Goal: Find specific page/section: Find specific page/section

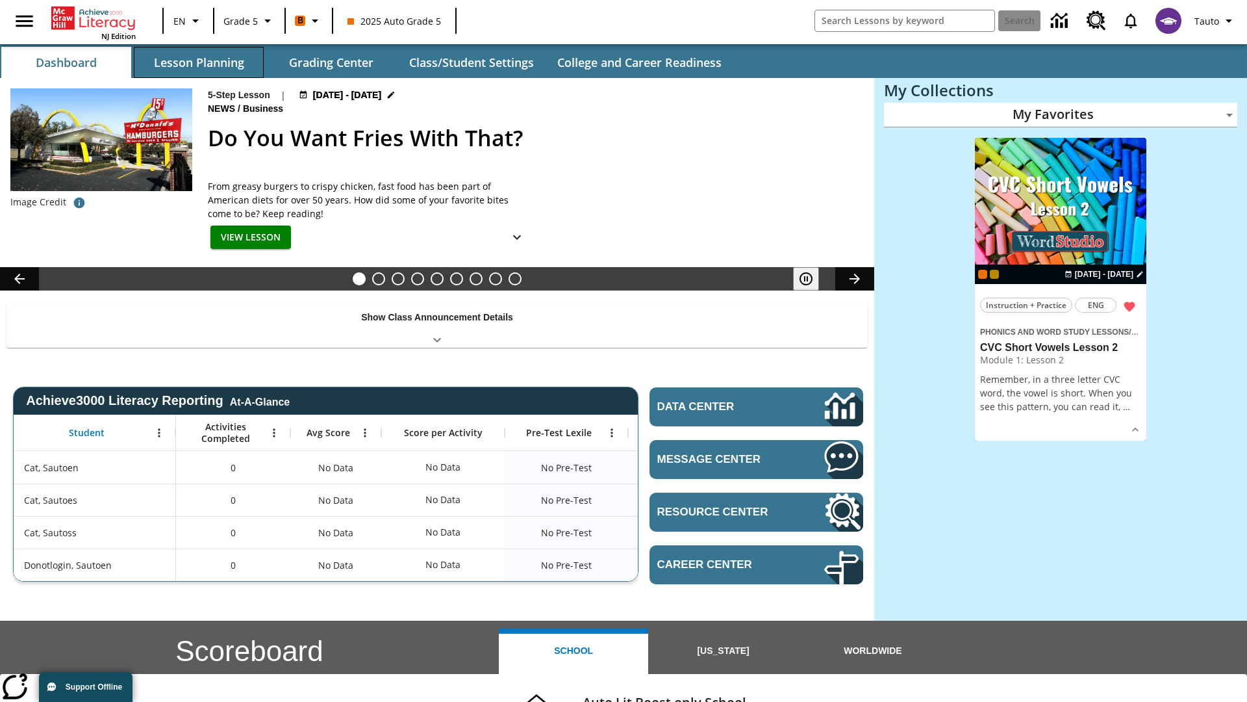
click at [199, 62] on button "Lesson Planning" at bounding box center [199, 62] width 130 height 31
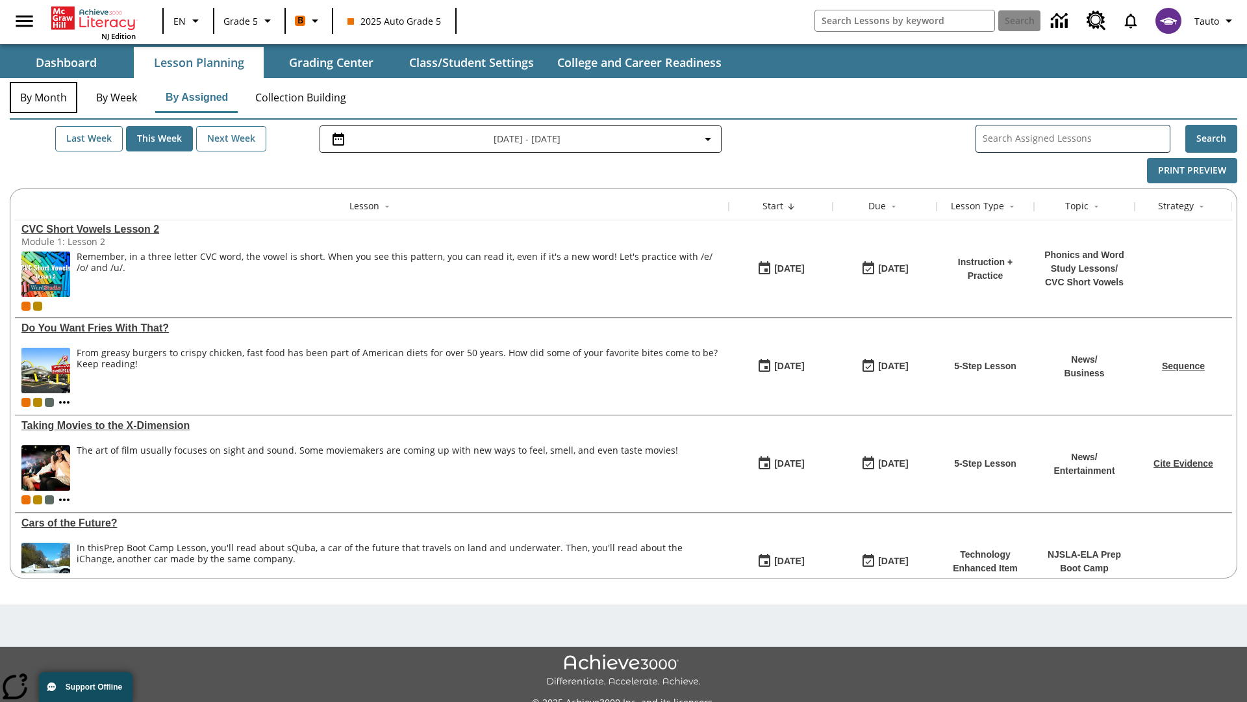
click at [44, 97] on button "By Month" at bounding box center [44, 97] width 68 height 31
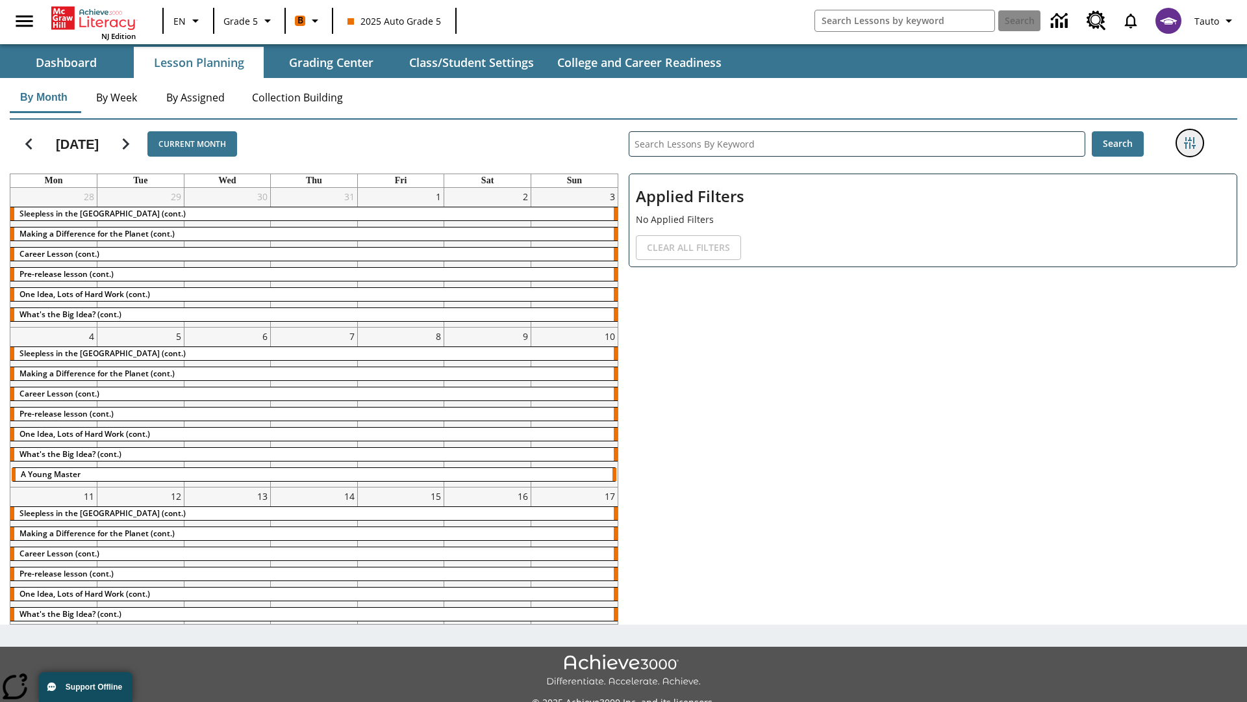
click at [1189, 143] on icon "Filters Side menu" at bounding box center [1190, 143] width 12 height 12
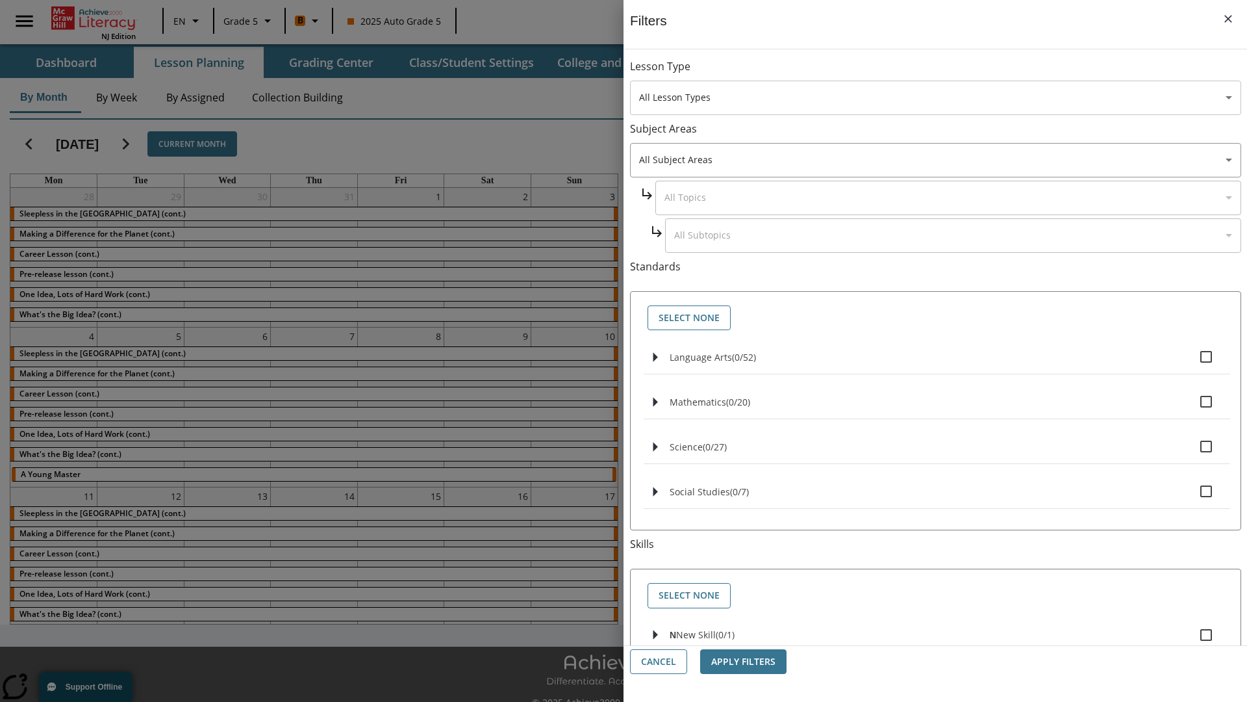
click at [935, 97] on body "Skip to main content NJ Edition EN Grade 5 B 2025 Auto Grade 5 Search 0 Tauto D…" at bounding box center [623, 365] width 1247 height 730
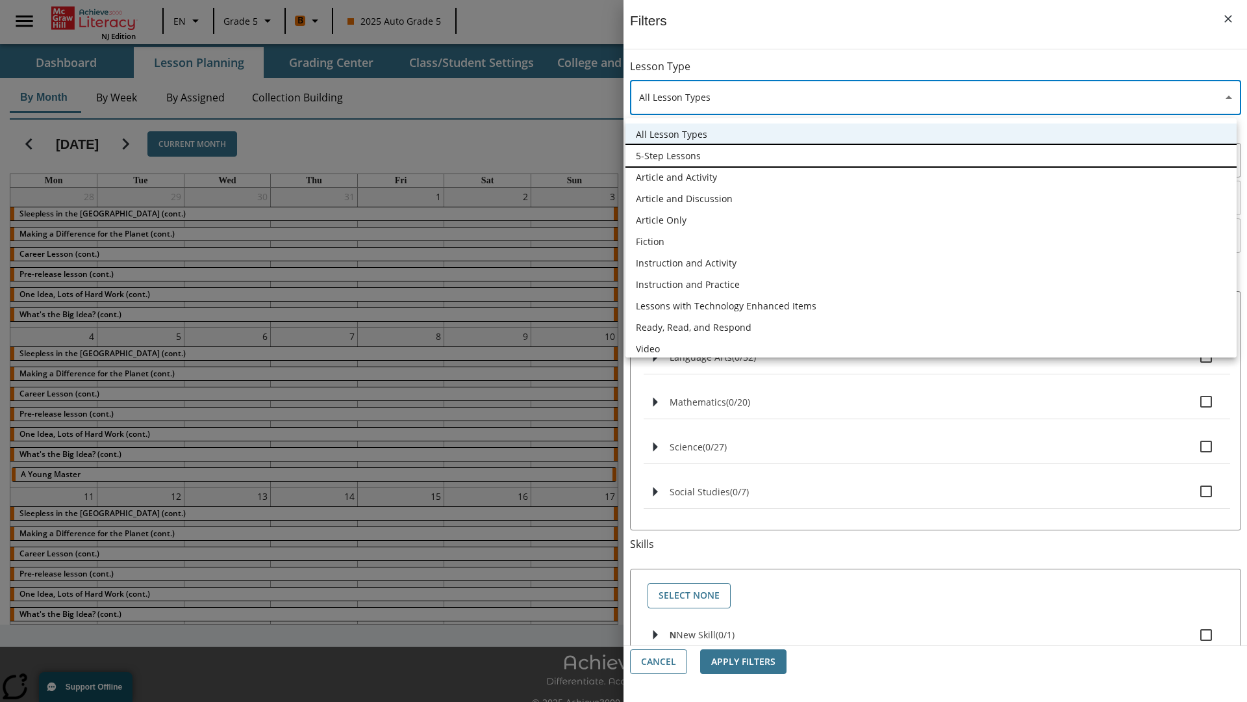
click at [931, 155] on li "5-Step Lessons" at bounding box center [931, 155] width 611 height 21
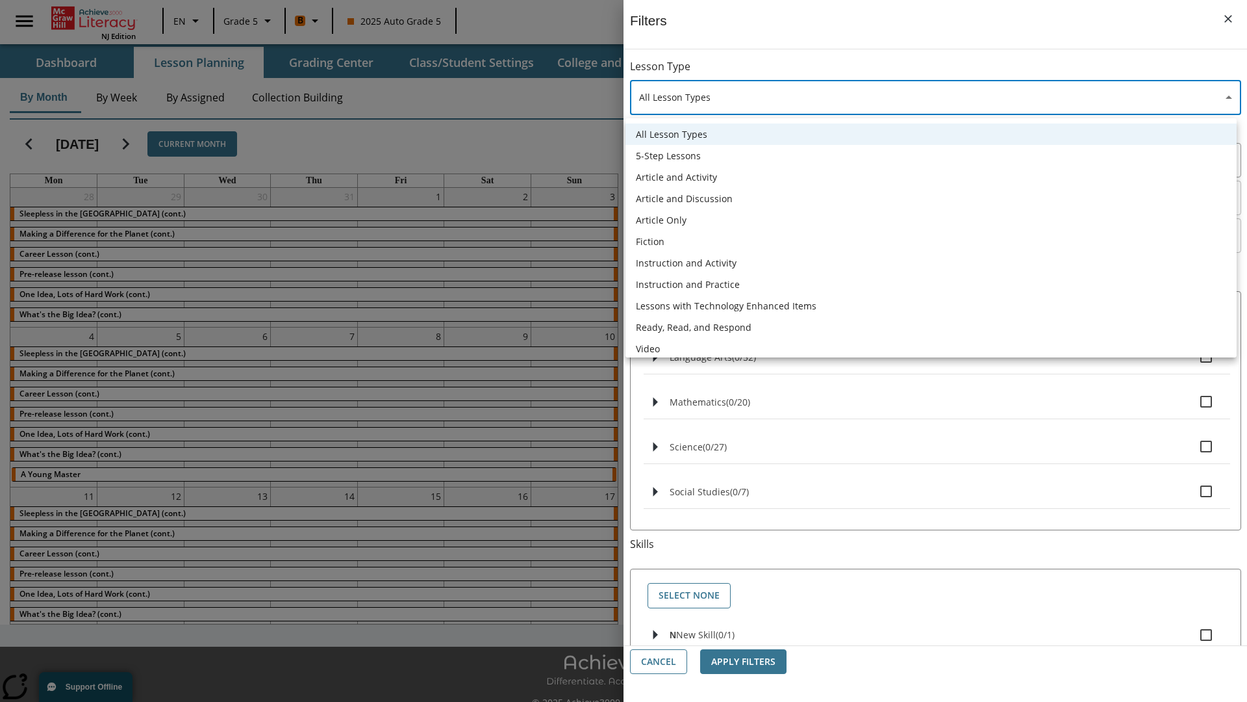
type input "1"
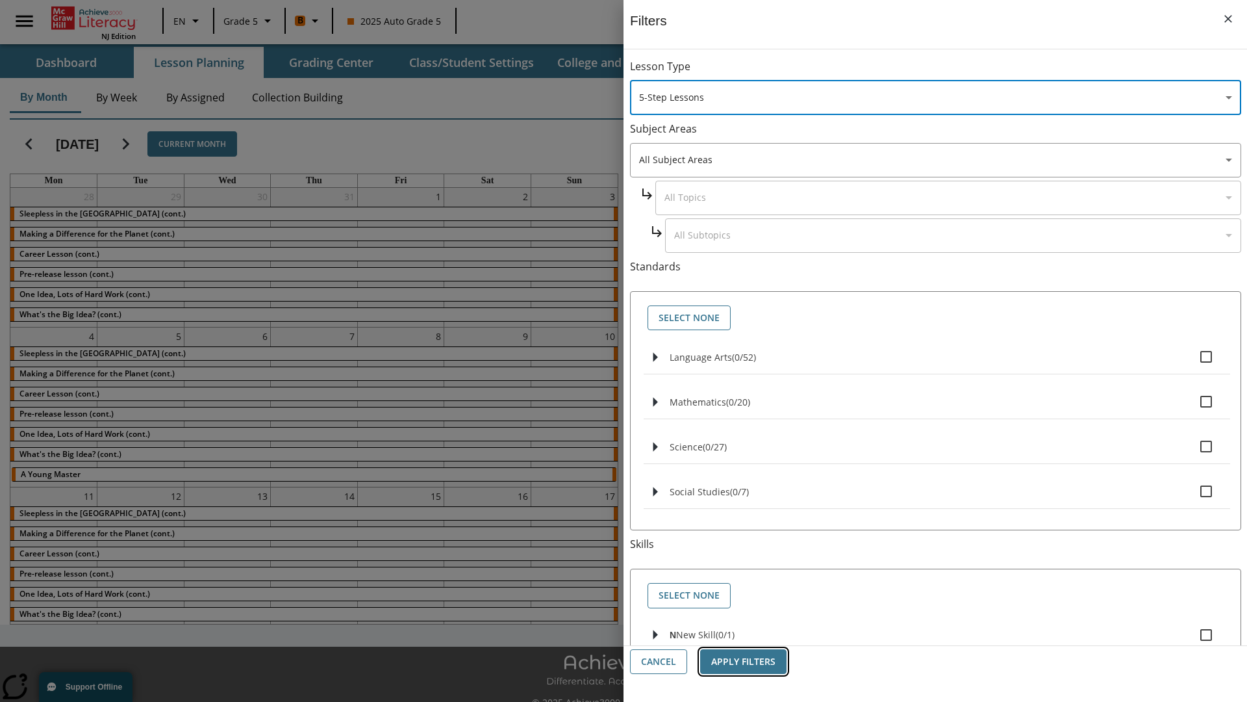
click at [743, 661] on button "Apply Filters" at bounding box center [743, 661] width 86 height 25
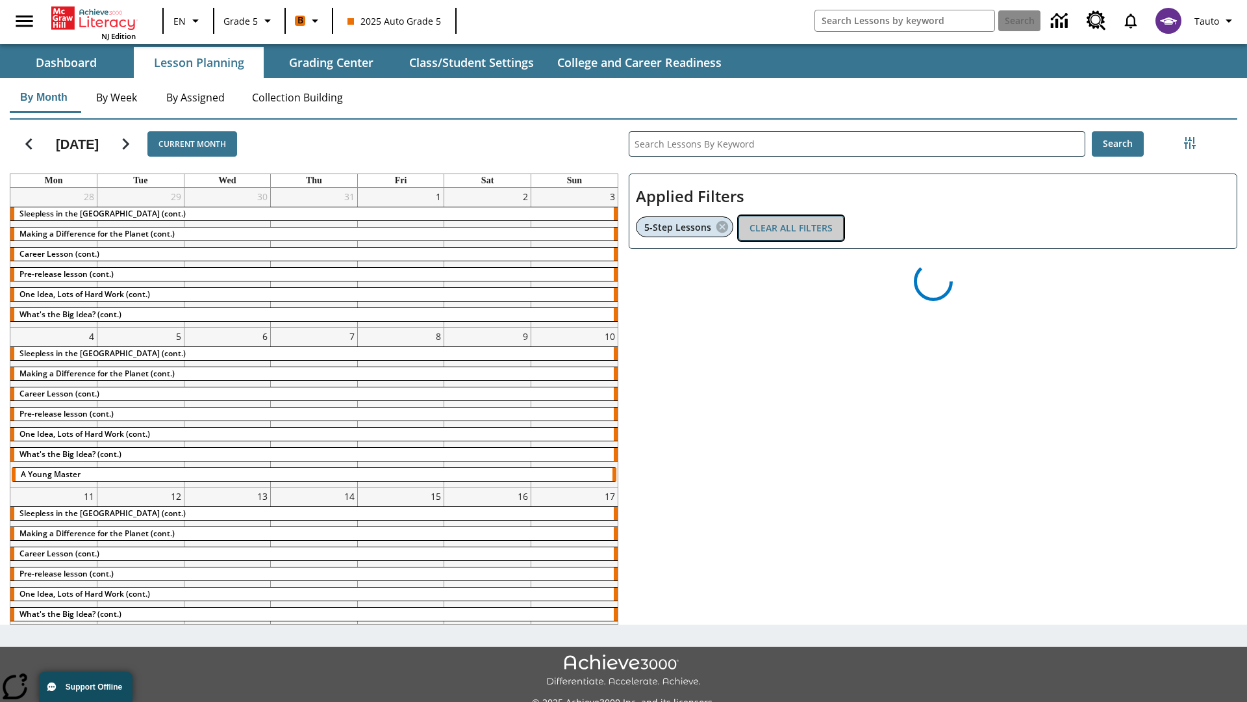
click at [791, 228] on button "Clear All Filters" at bounding box center [791, 228] width 105 height 25
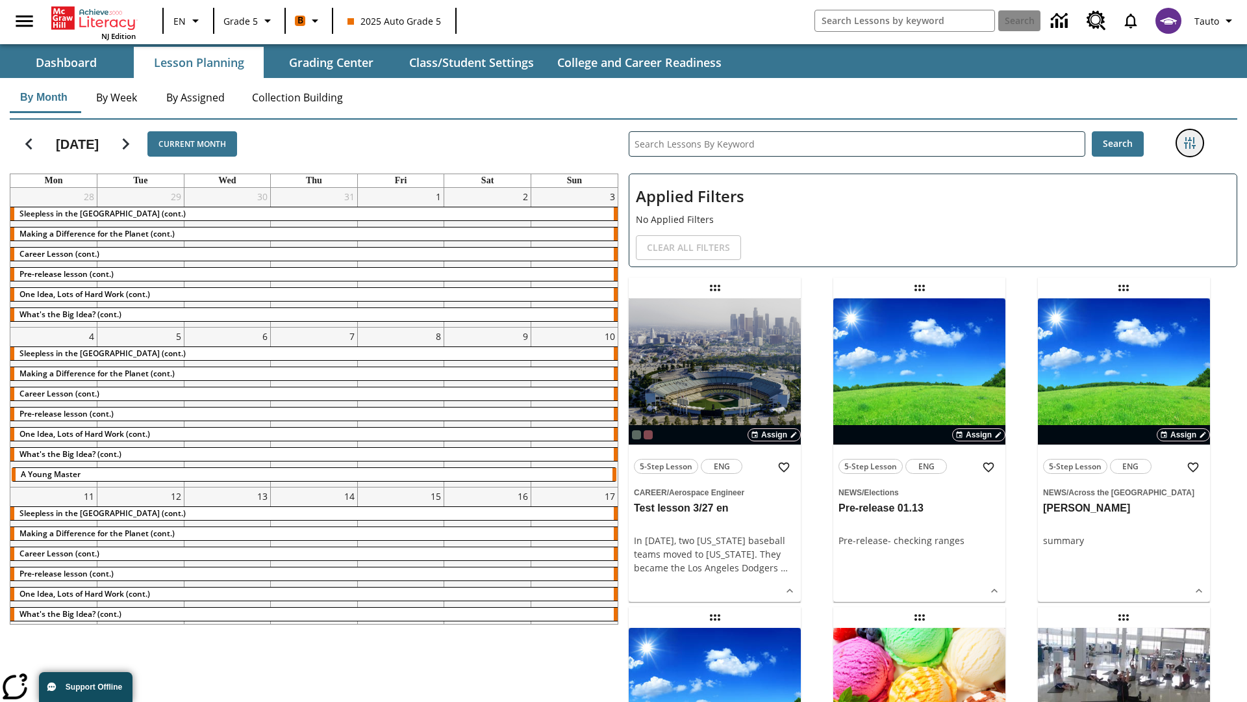
click at [1189, 143] on icon "Filters Side menu" at bounding box center [1190, 143] width 12 height 12
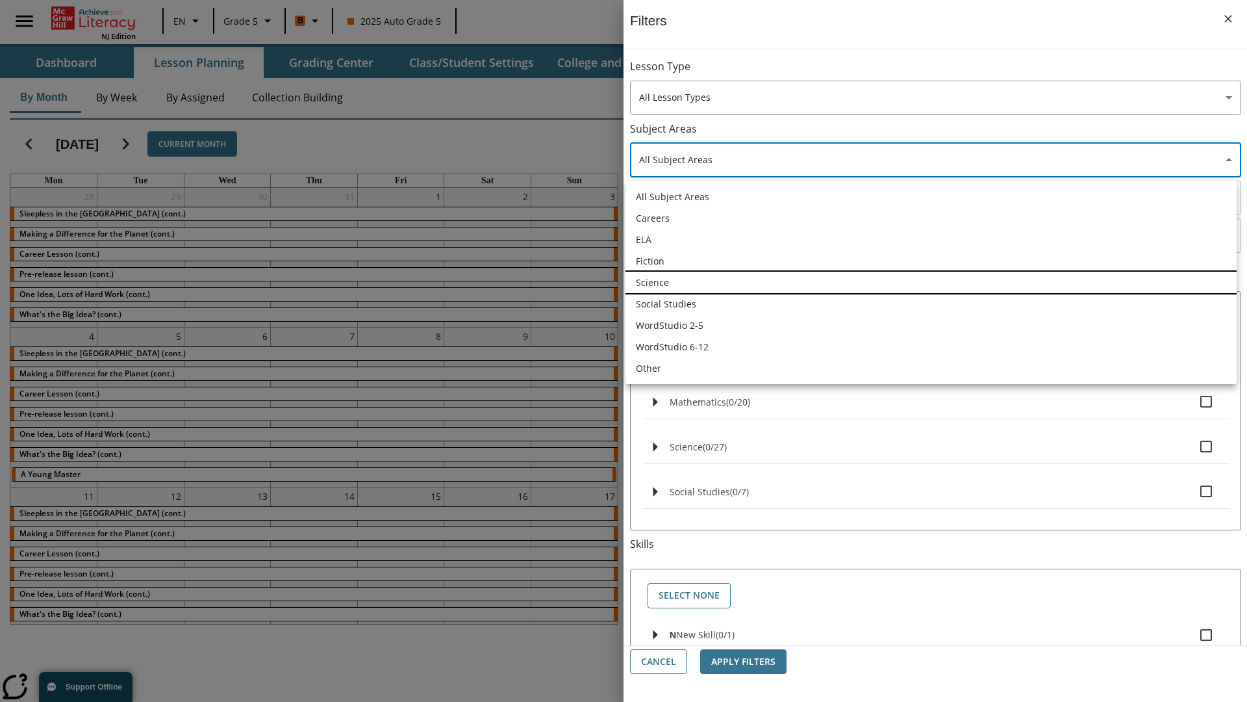
click at [931, 282] on li "Science" at bounding box center [931, 282] width 611 height 21
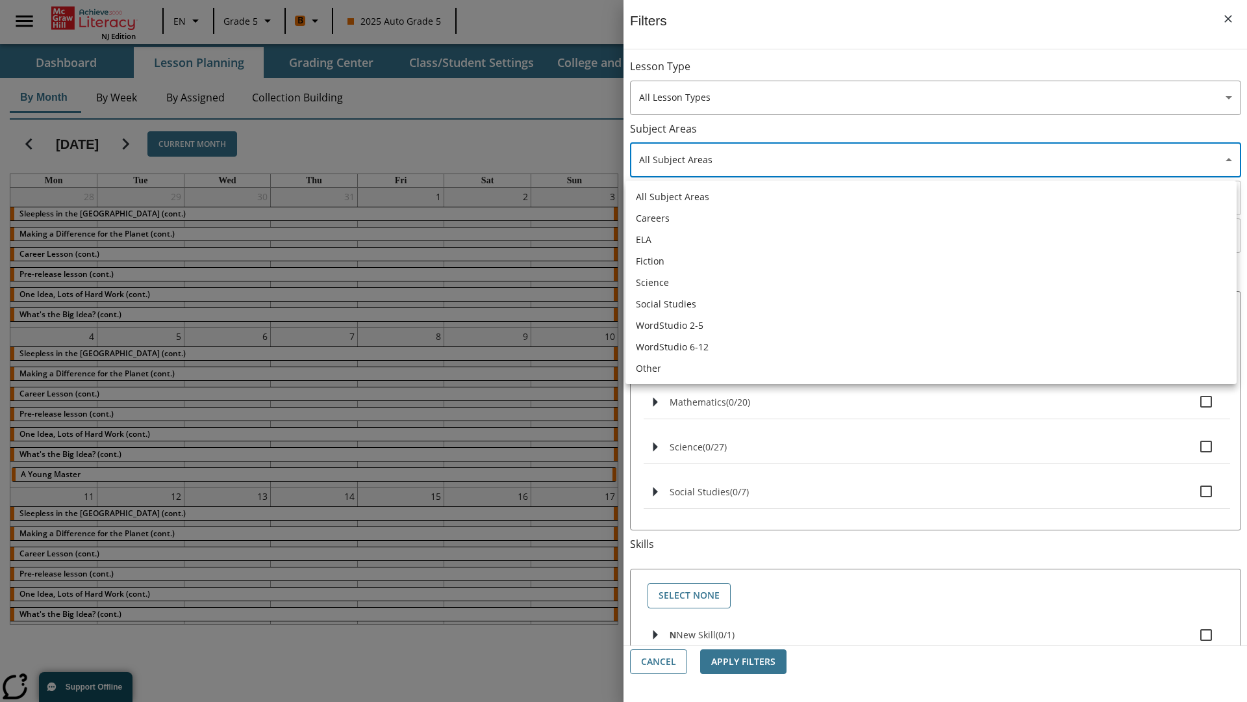
type input "2"
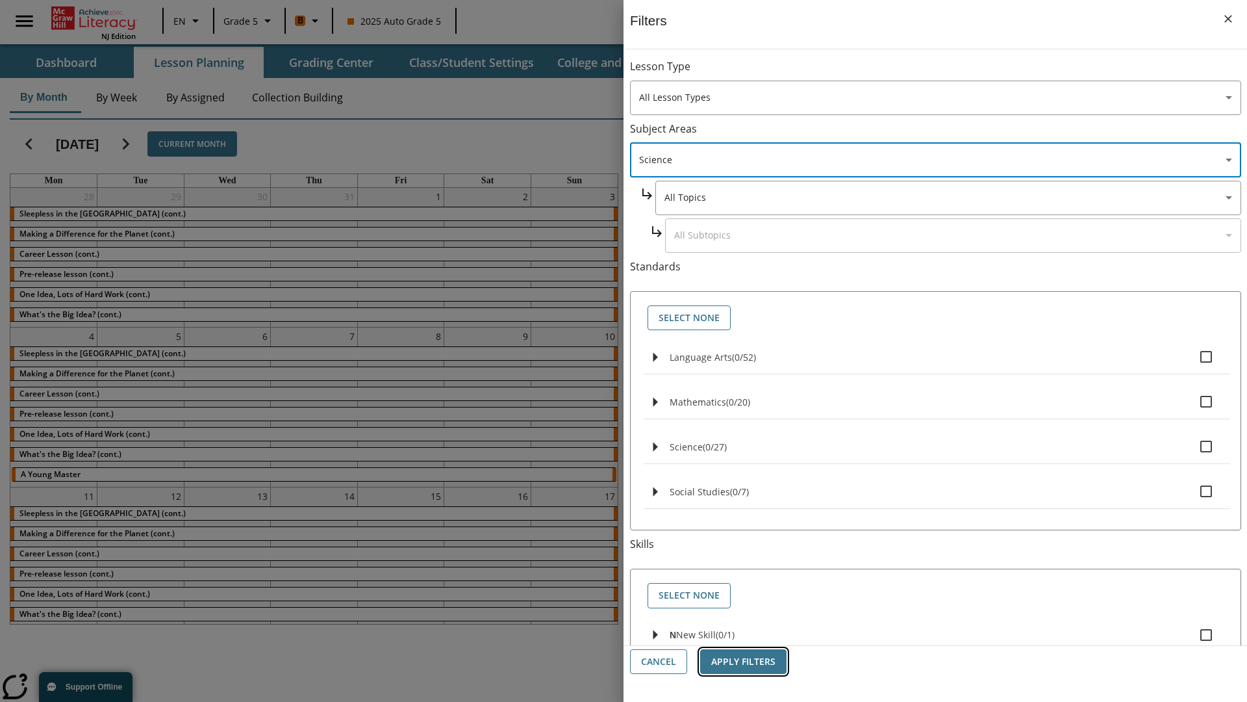
click at [743, 661] on button "Apply Filters" at bounding box center [743, 661] width 86 height 25
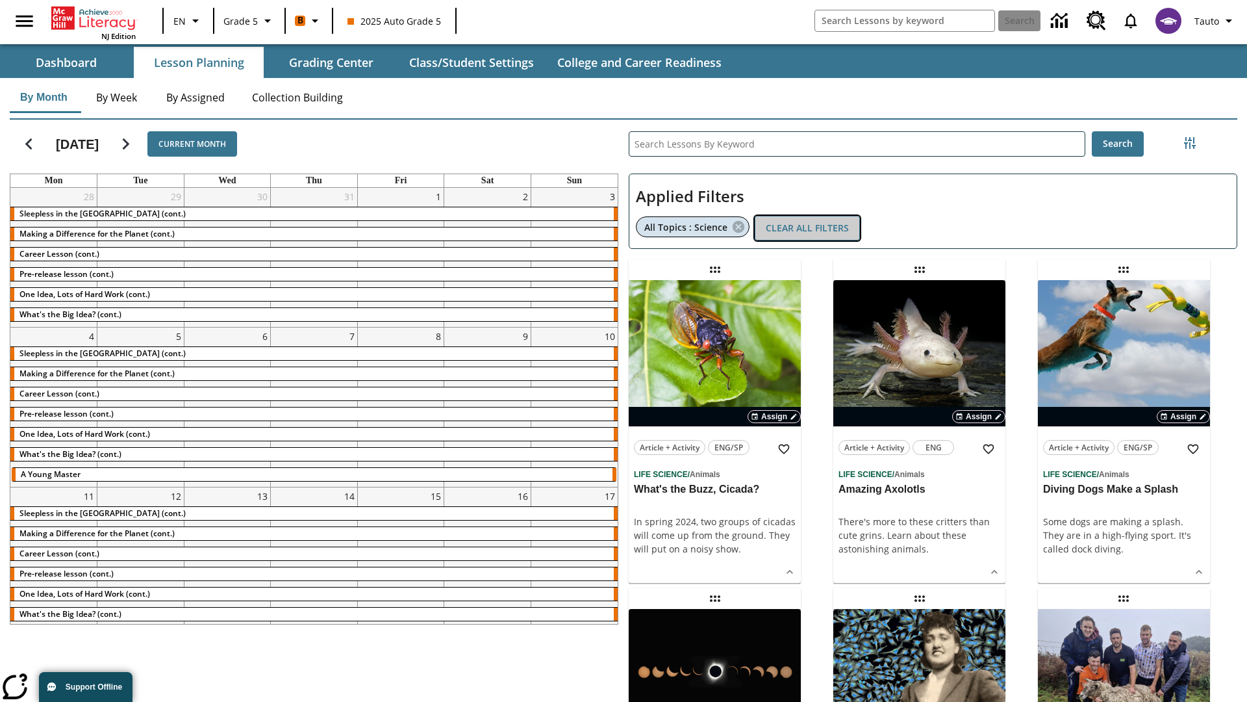
click at [807, 228] on button "Clear All Filters" at bounding box center [807, 228] width 105 height 25
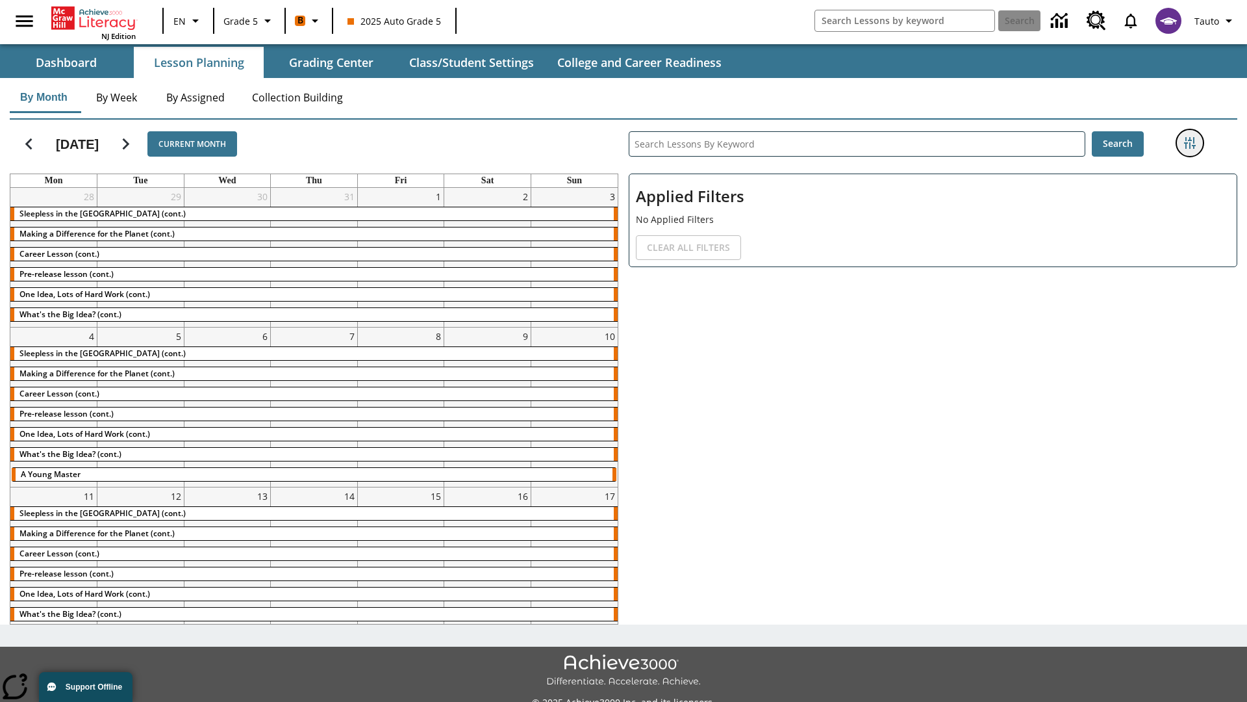
click at [1189, 143] on icon "Filters Side menu" at bounding box center [1190, 143] width 12 height 12
